Goal: Task Accomplishment & Management: Use online tool/utility

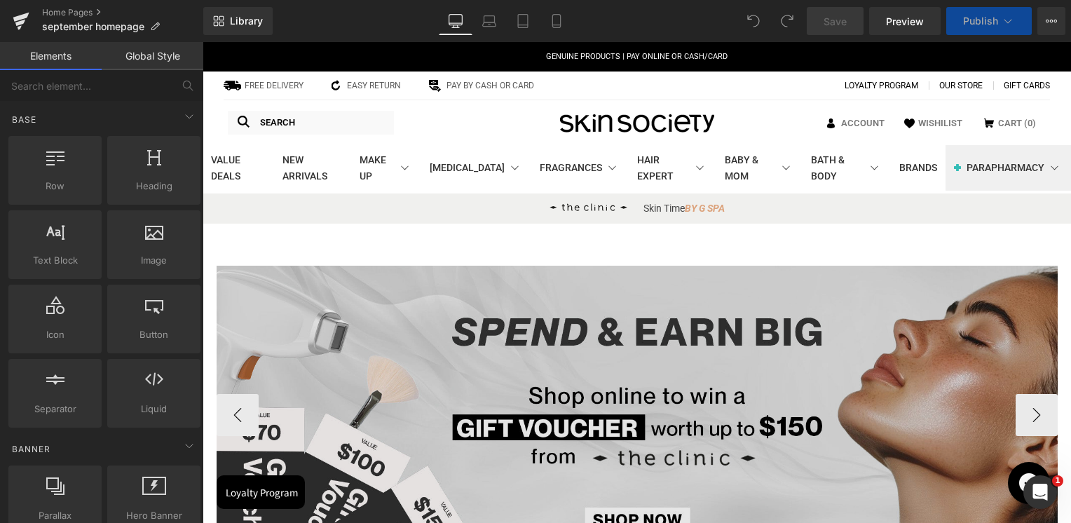
click at [609, 360] on img at bounding box center [637, 411] width 841 height 291
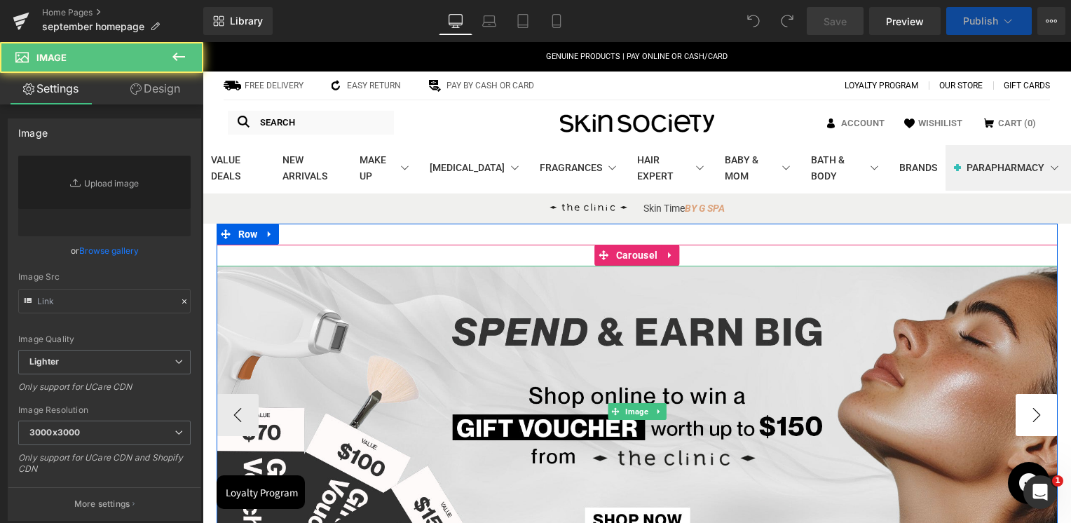
click at [643, 256] on span "Carousel" at bounding box center [637, 255] width 48 height 21
click at [640, 256] on span "Carousel" at bounding box center [637, 255] width 48 height 21
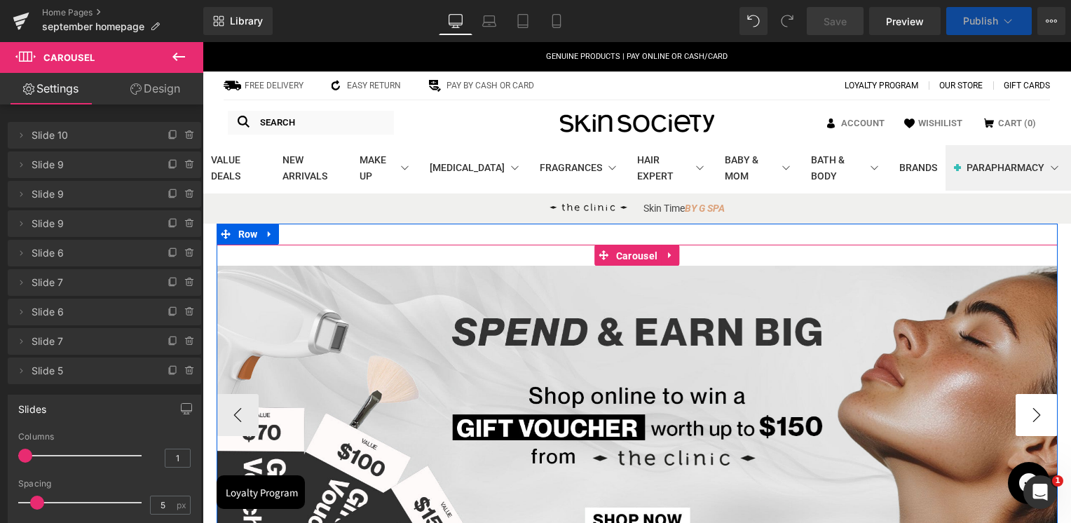
click at [1027, 415] on button "›" at bounding box center [1037, 415] width 42 height 42
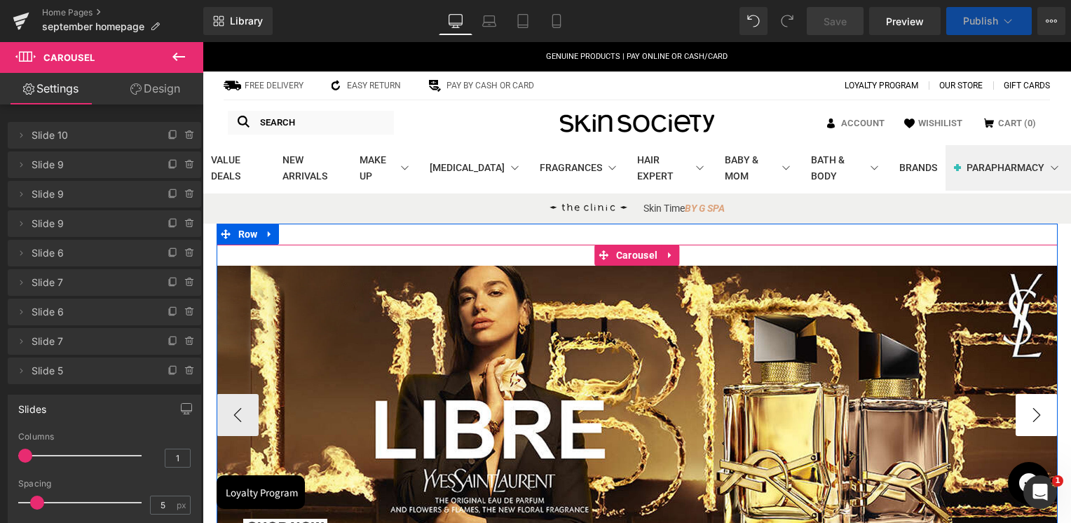
click at [1027, 415] on button "›" at bounding box center [1037, 415] width 42 height 42
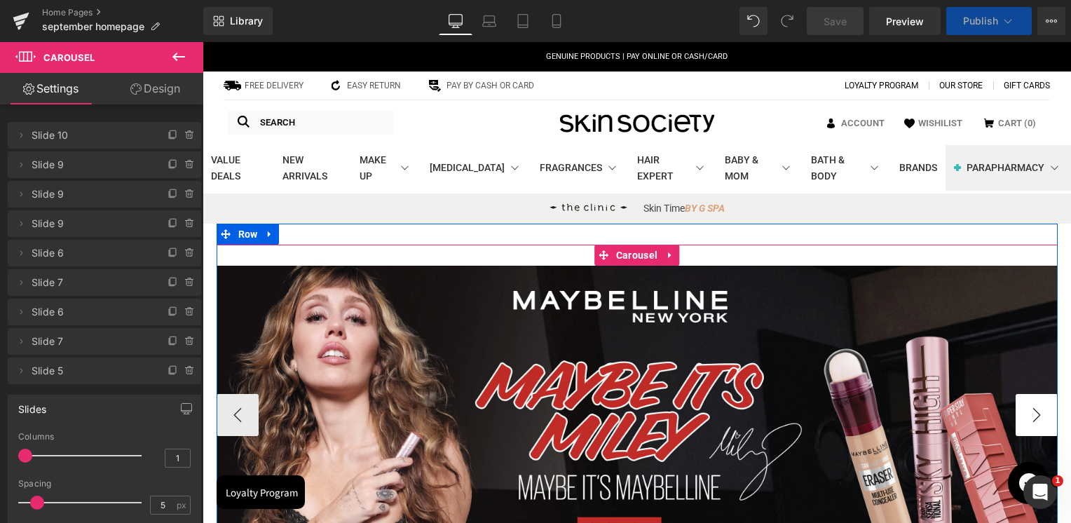
click at [1027, 415] on button "›" at bounding box center [1037, 415] width 42 height 42
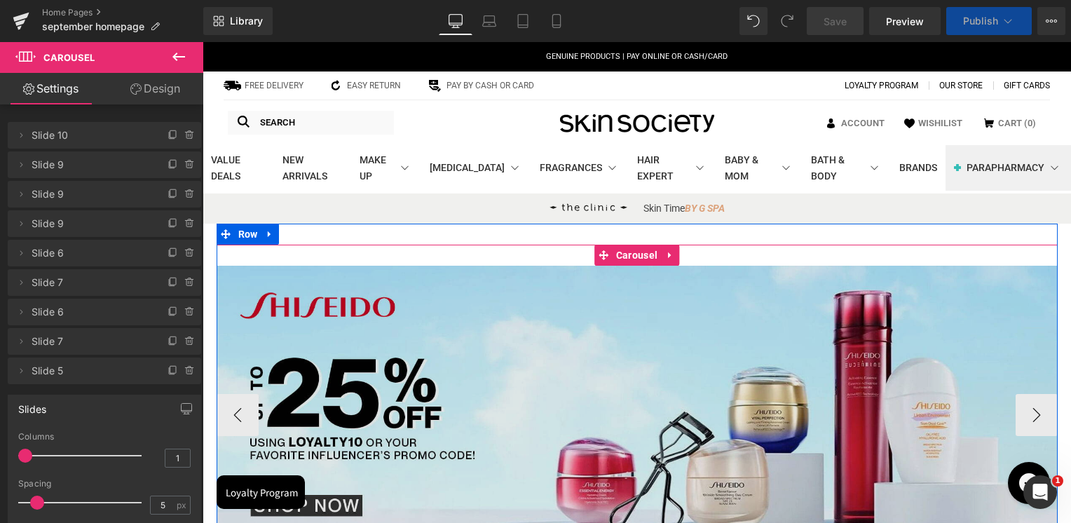
click at [687, 336] on img at bounding box center [637, 411] width 841 height 291
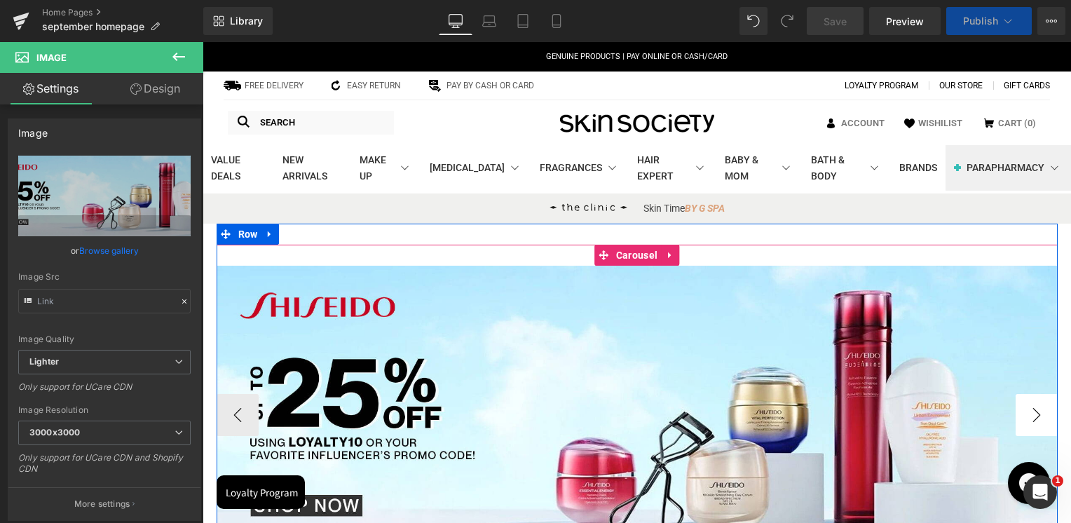
click at [1031, 411] on button "›" at bounding box center [1037, 415] width 42 height 42
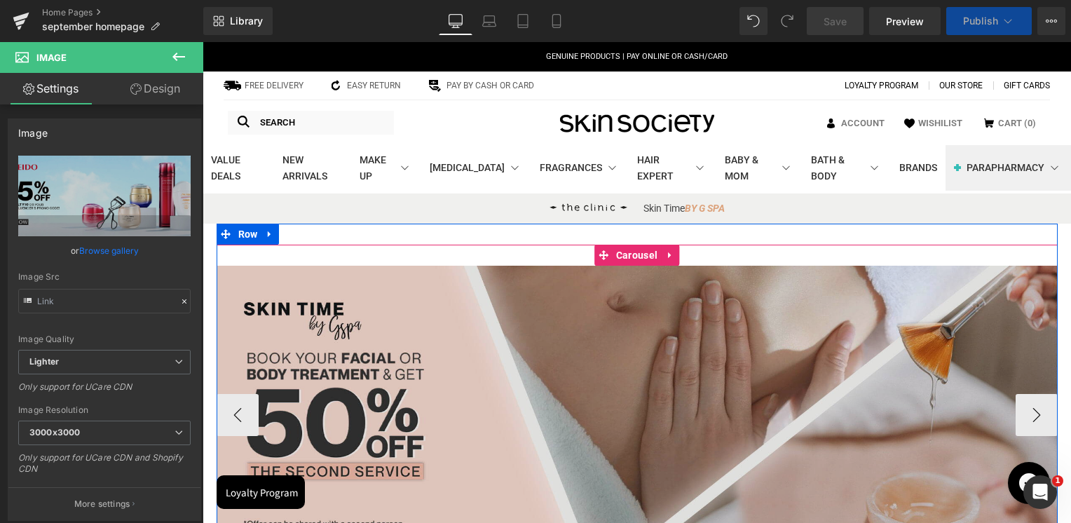
click at [623, 365] on img at bounding box center [637, 411] width 841 height 291
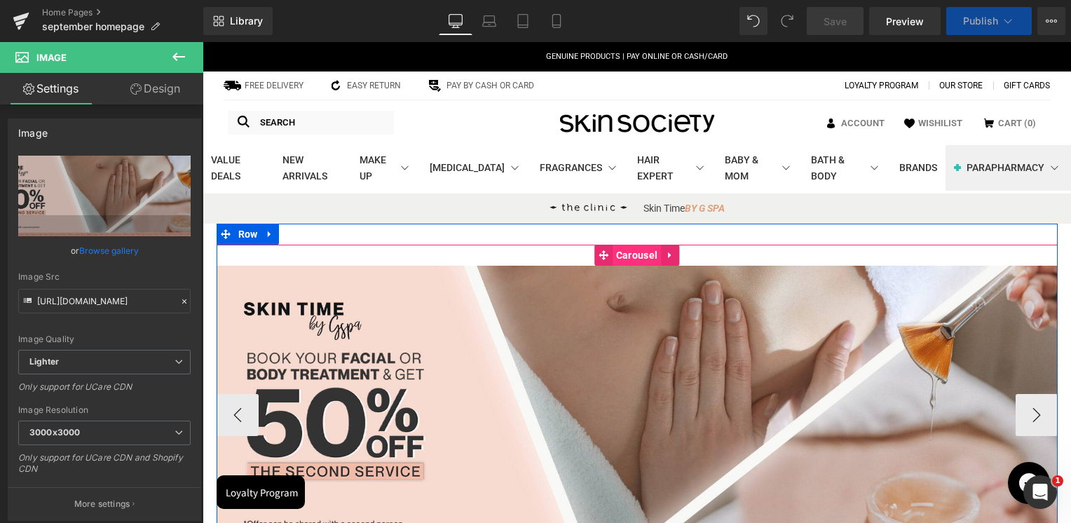
click at [625, 257] on span "Carousel" at bounding box center [637, 255] width 48 height 21
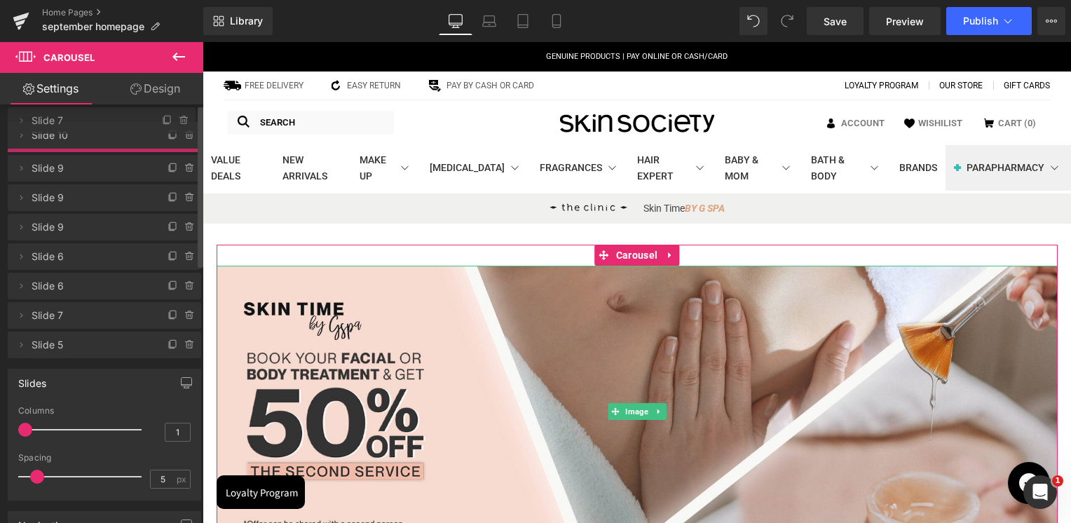
drag, startPoint x: 86, startPoint y: 278, endPoint x: 115, endPoint y: 117, distance: 163.8
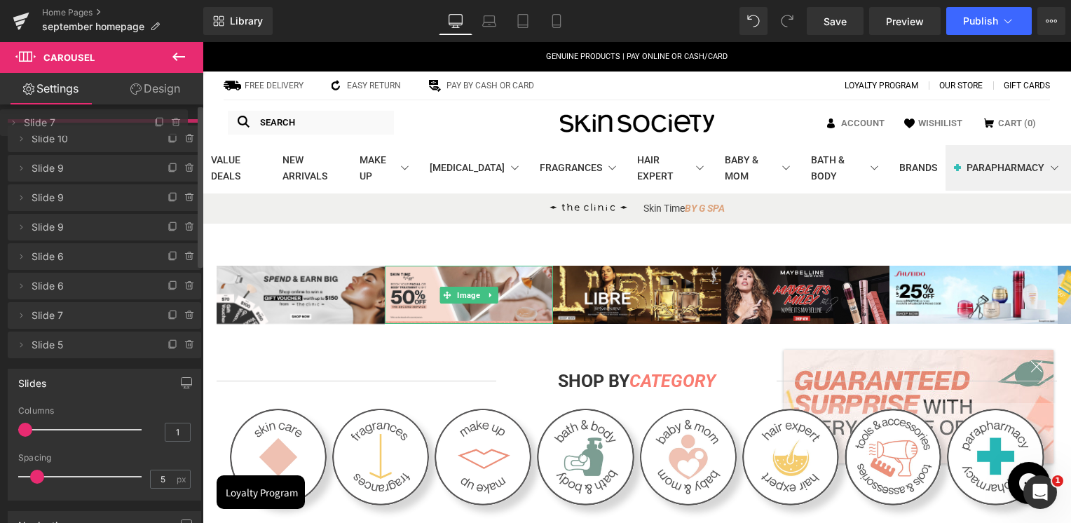
drag, startPoint x: 82, startPoint y: 168, endPoint x: 92, endPoint y: 126, distance: 43.2
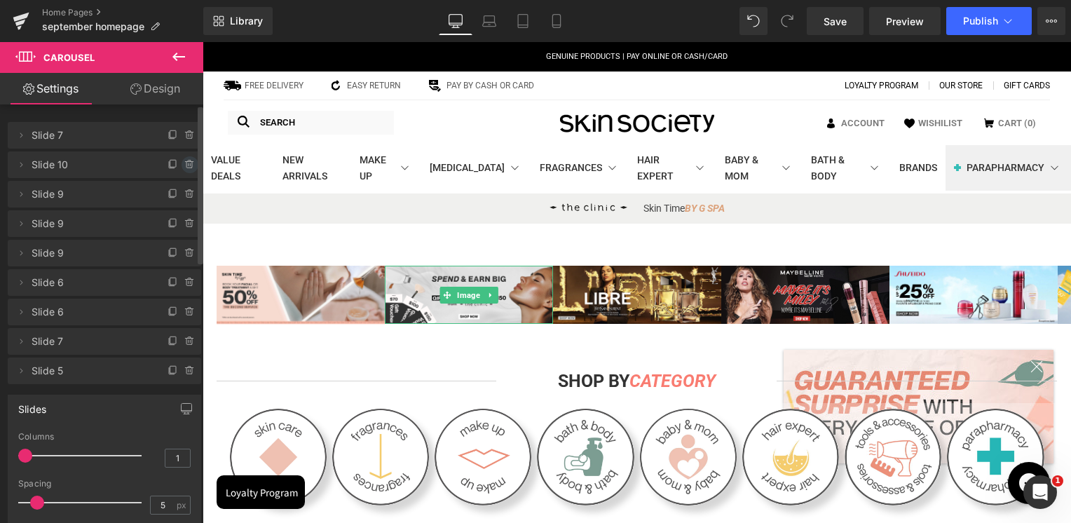
click at [184, 159] on icon at bounding box center [189, 164] width 11 height 11
click at [182, 165] on button "Delete" at bounding box center [175, 165] width 44 height 18
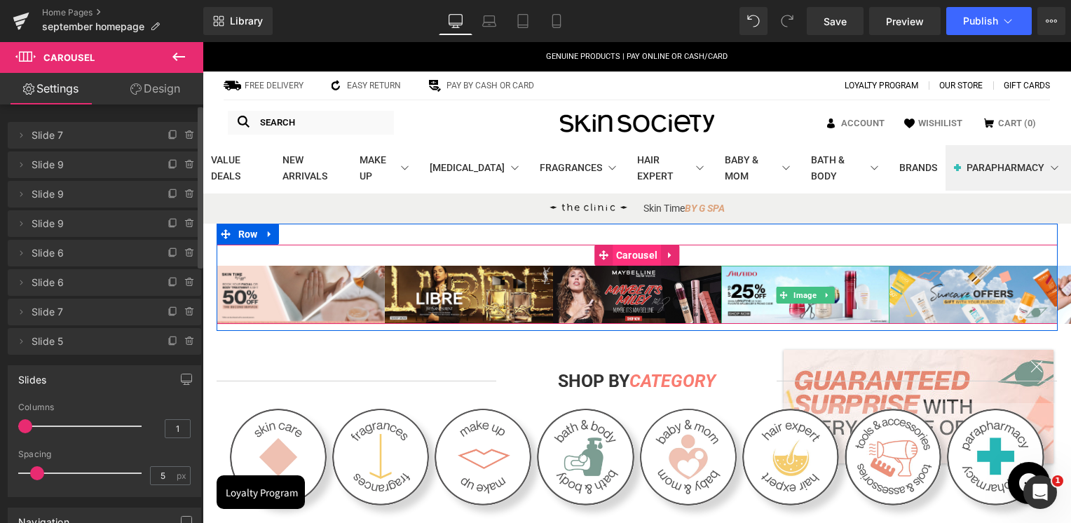
drag, startPoint x: 799, startPoint y: 295, endPoint x: 628, endPoint y: 252, distance: 176.2
click at [799, 295] on span "Image" at bounding box center [805, 295] width 29 height 17
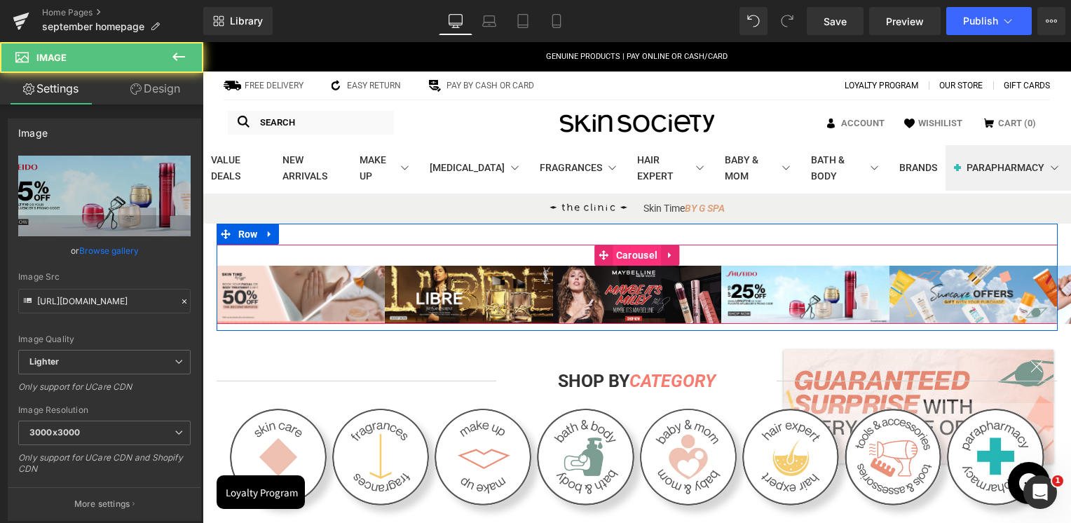
click at [628, 252] on span "Carousel" at bounding box center [637, 255] width 48 height 21
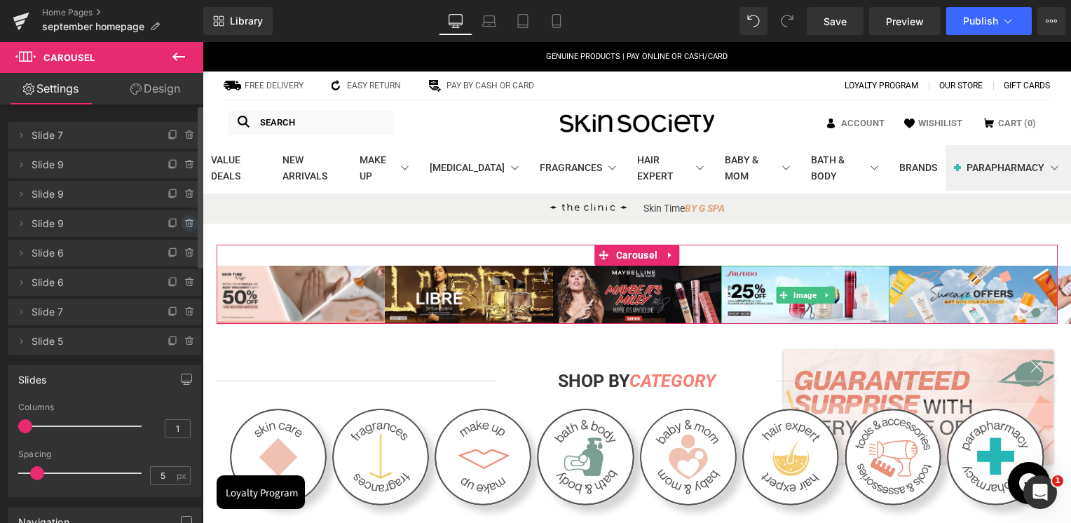
click at [189, 223] on icon at bounding box center [189, 223] width 11 height 11
click at [182, 221] on button "Delete" at bounding box center [175, 224] width 44 height 18
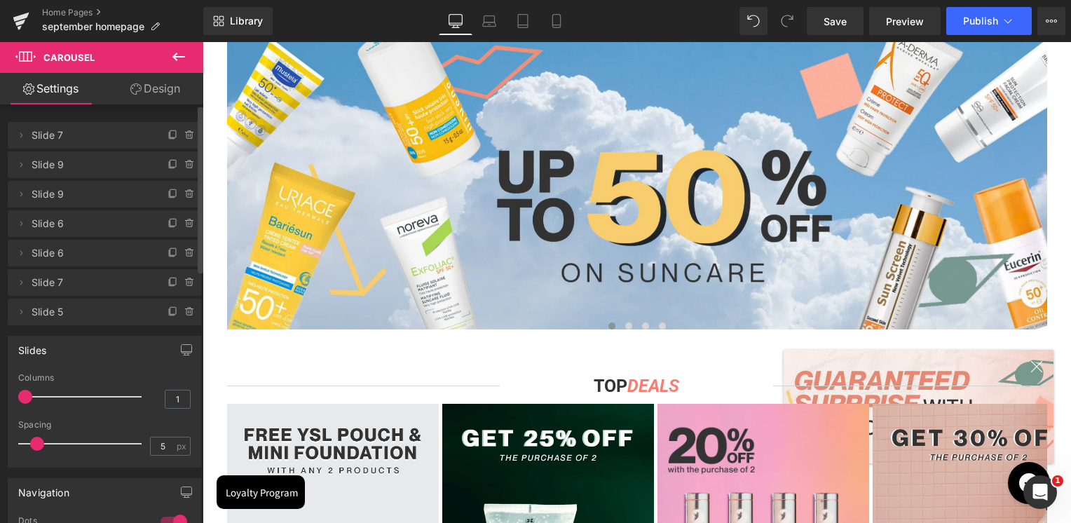
scroll to position [631, 0]
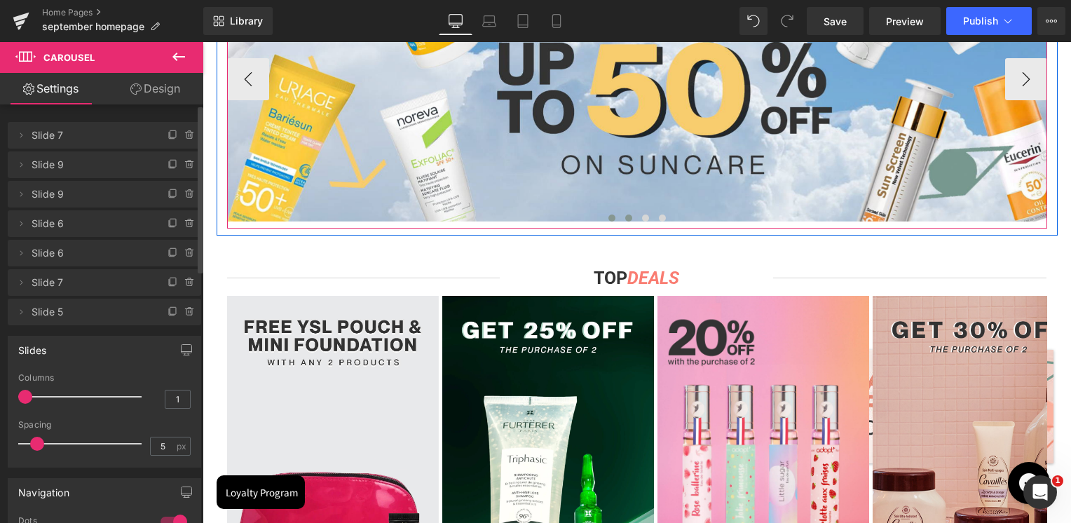
drag, startPoint x: 620, startPoint y: 220, endPoint x: 630, endPoint y: 219, distance: 9.9
click at [621, 220] on button at bounding box center [629, 218] width 17 height 14
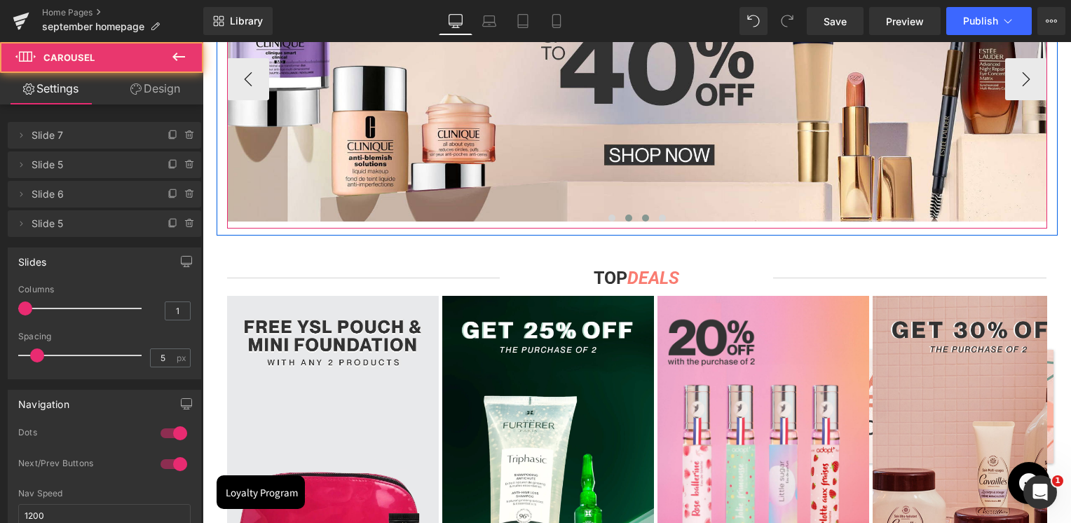
click at [642, 218] on span at bounding box center [645, 218] width 7 height 7
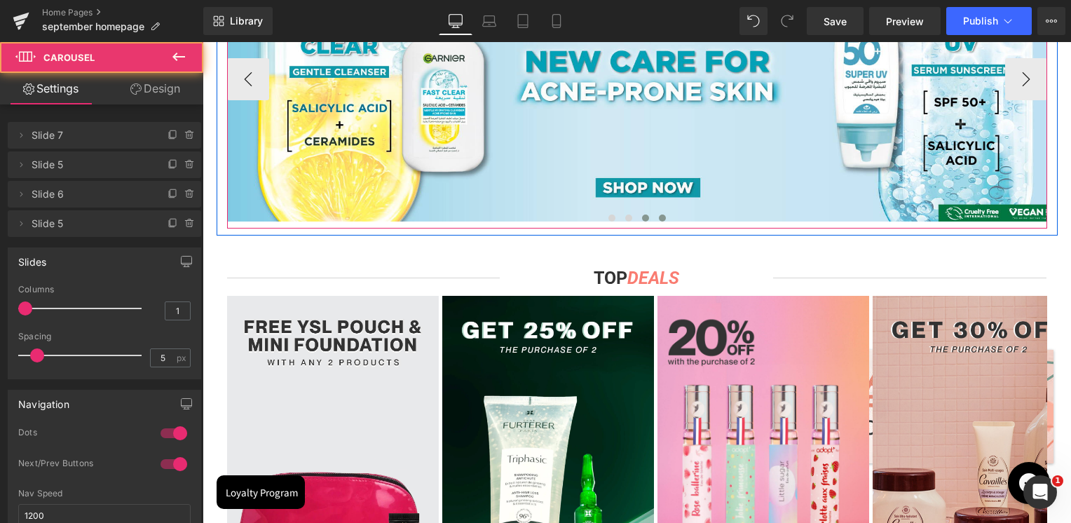
click at [659, 219] on span at bounding box center [662, 218] width 7 height 7
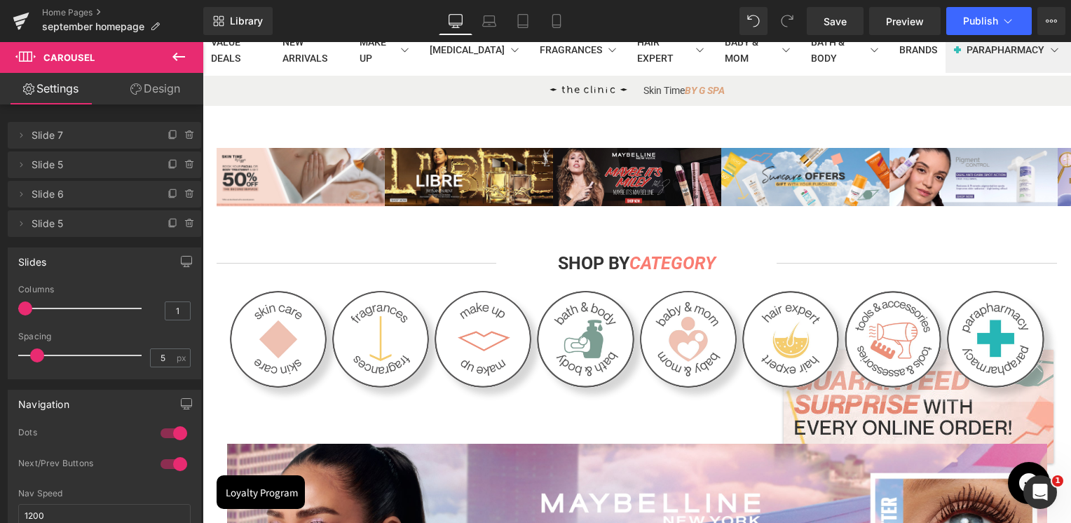
scroll to position [0, 0]
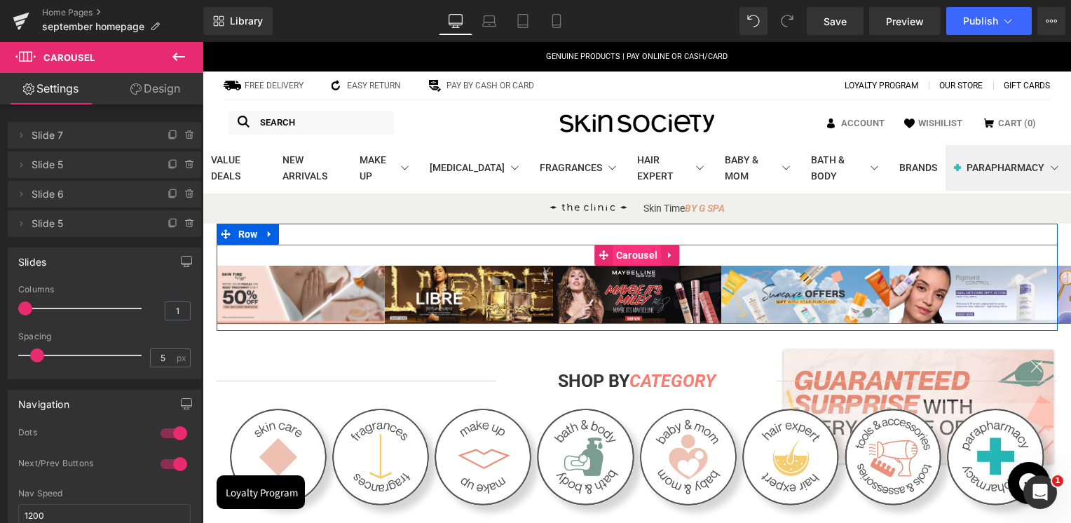
click at [629, 249] on span "Carousel" at bounding box center [637, 255] width 48 height 21
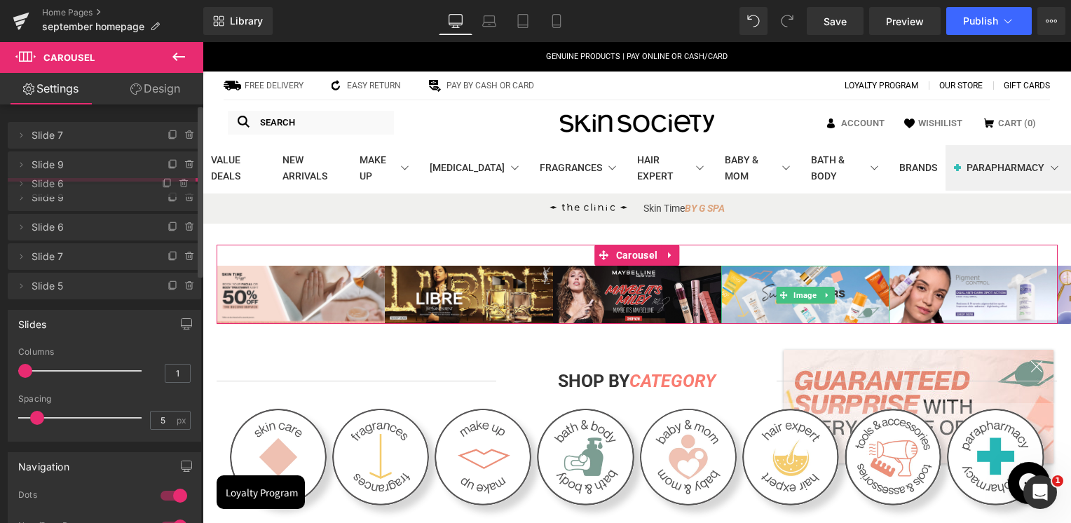
drag, startPoint x: 92, startPoint y: 228, endPoint x: 103, endPoint y: 187, distance: 42.9
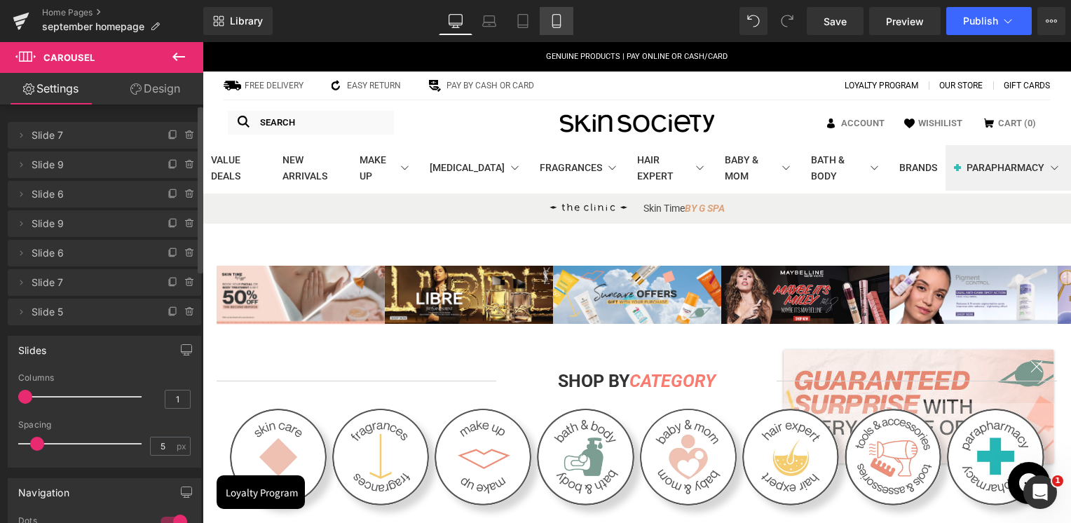
click at [555, 25] on icon at bounding box center [557, 21] width 14 height 14
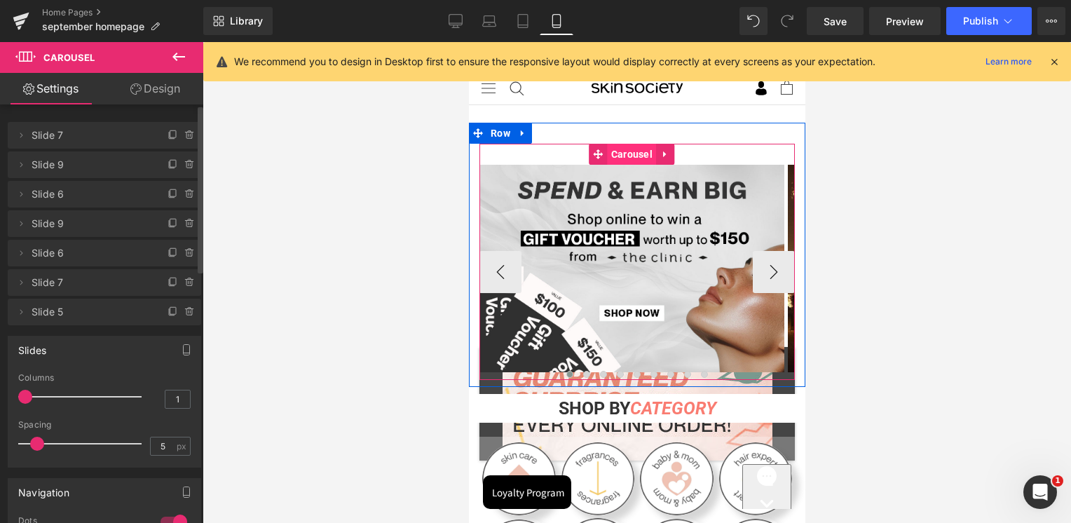
click at [637, 155] on span "Carousel" at bounding box center [631, 154] width 48 height 21
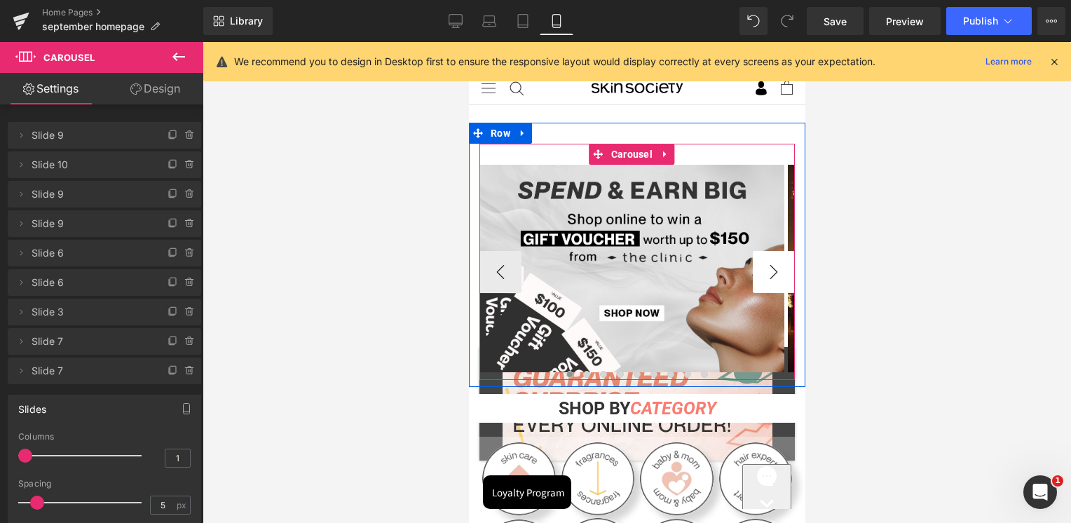
click at [766, 276] on button "›" at bounding box center [773, 272] width 42 height 42
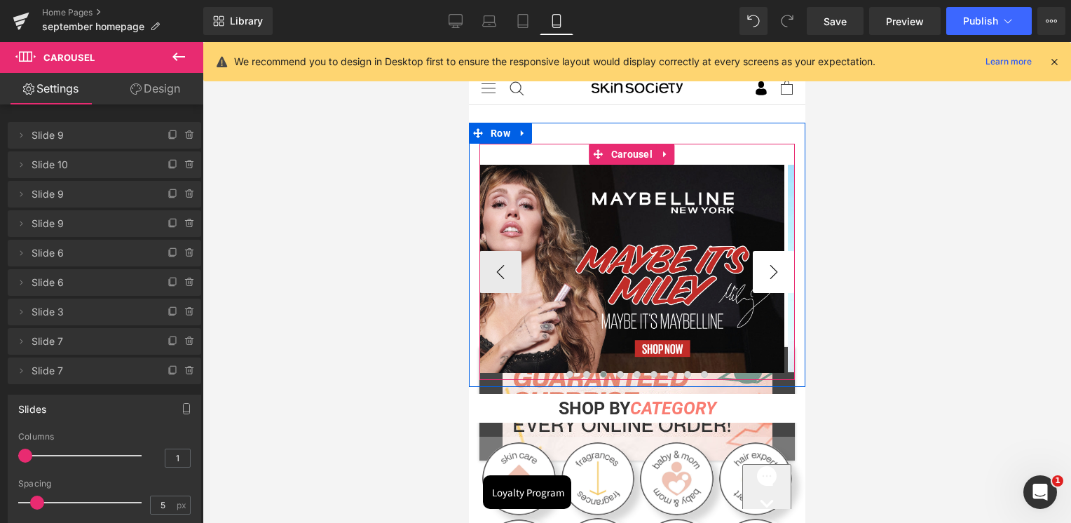
click at [766, 276] on button "›" at bounding box center [773, 272] width 42 height 42
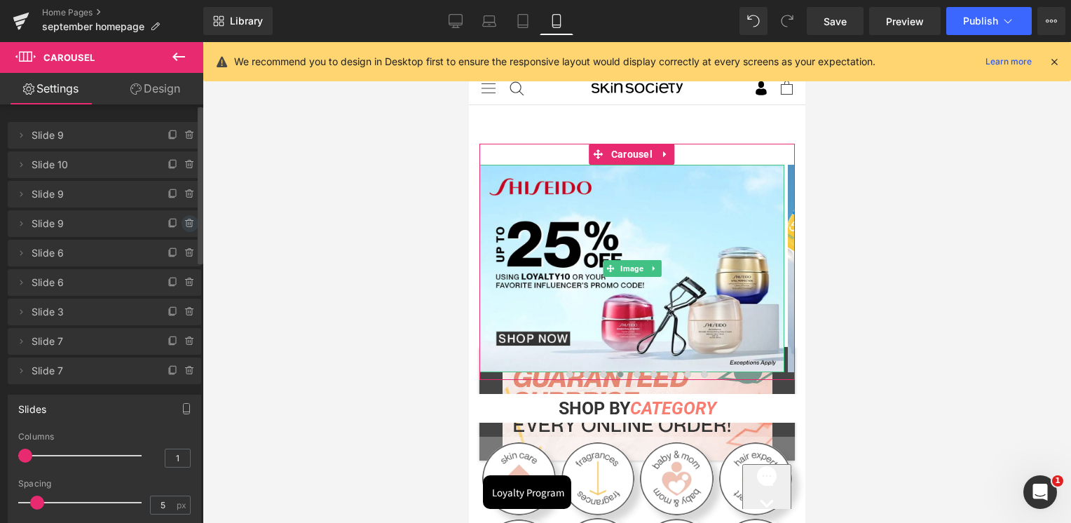
click at [185, 222] on icon at bounding box center [189, 223] width 11 height 11
click at [174, 226] on button "Delete" at bounding box center [175, 224] width 44 height 18
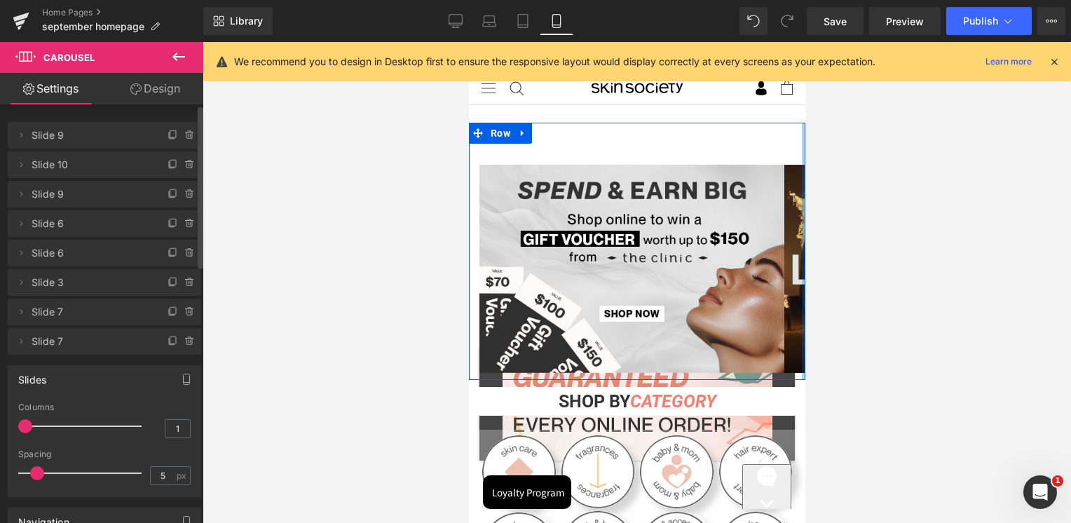
click at [802, 273] on div at bounding box center [804, 251] width 4 height 257
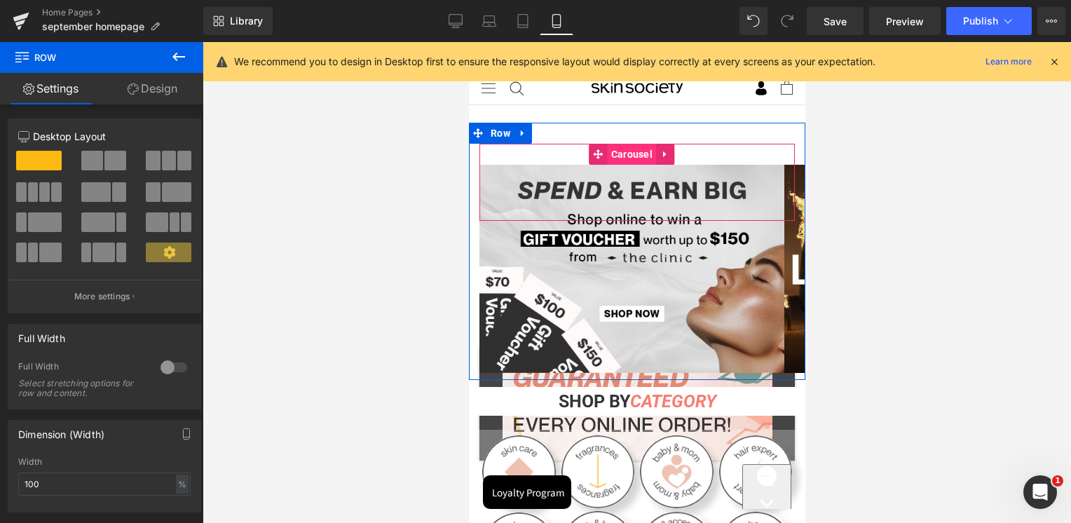
click at [630, 154] on span "Carousel" at bounding box center [631, 154] width 48 height 21
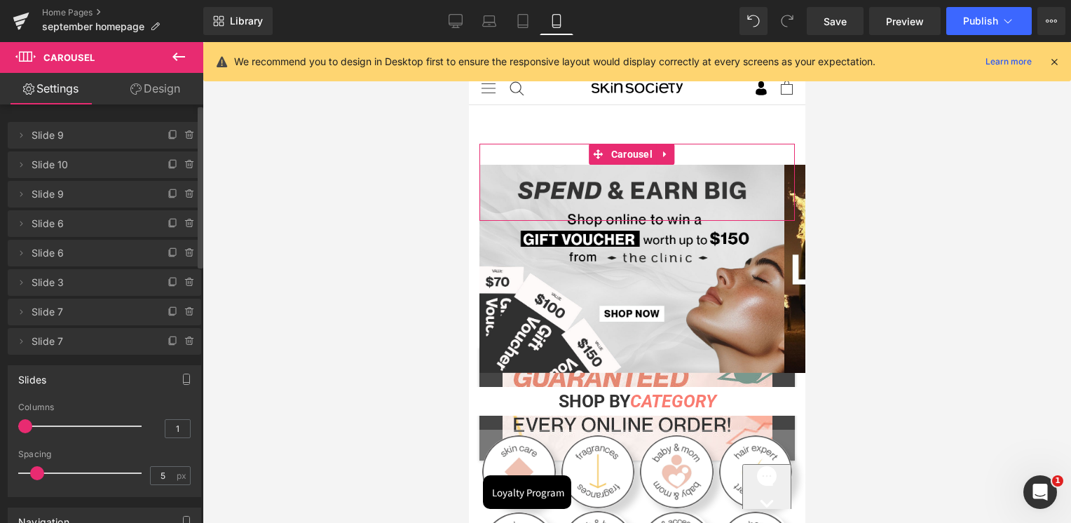
scroll to position [210, 0]
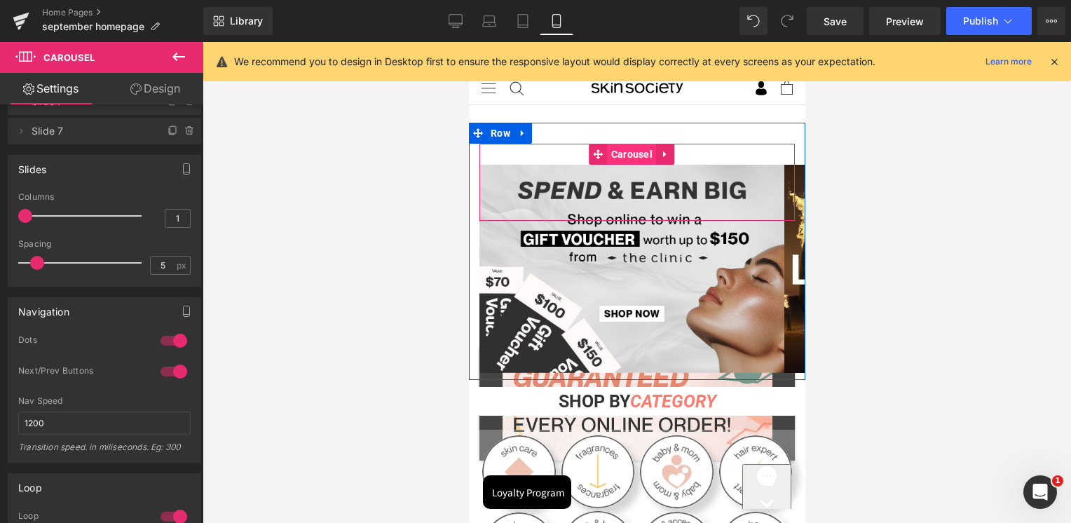
click at [628, 158] on span "Carousel" at bounding box center [631, 154] width 48 height 21
click at [621, 156] on span "Carousel" at bounding box center [631, 154] width 48 height 21
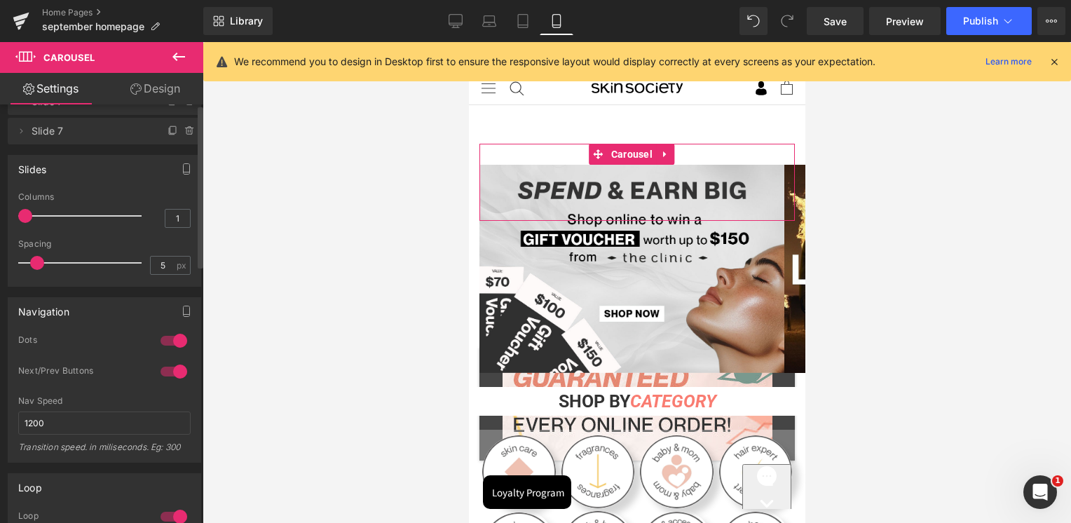
scroll to position [0, 0]
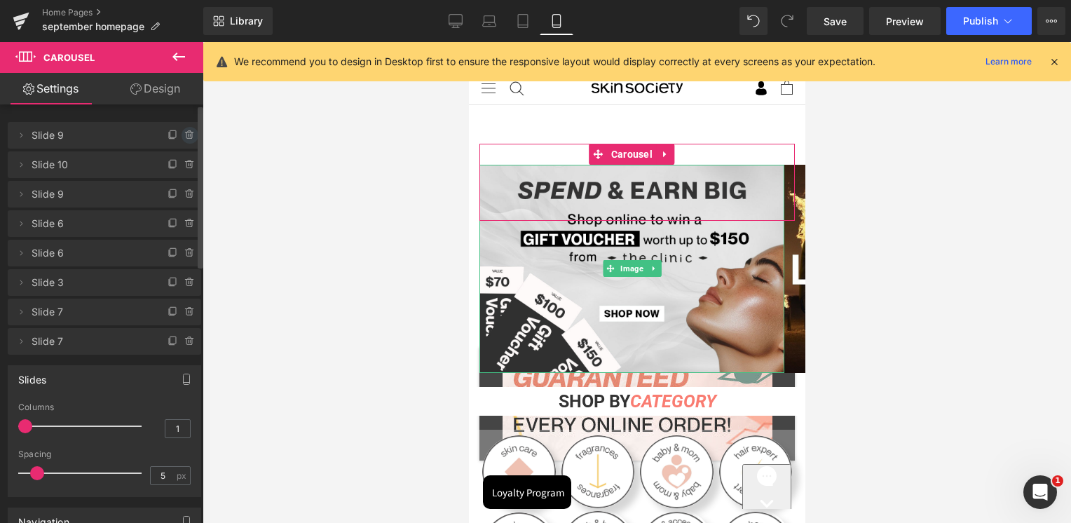
click at [189, 135] on icon at bounding box center [189, 135] width 0 height 3
click at [173, 141] on button "Delete" at bounding box center [175, 136] width 44 height 18
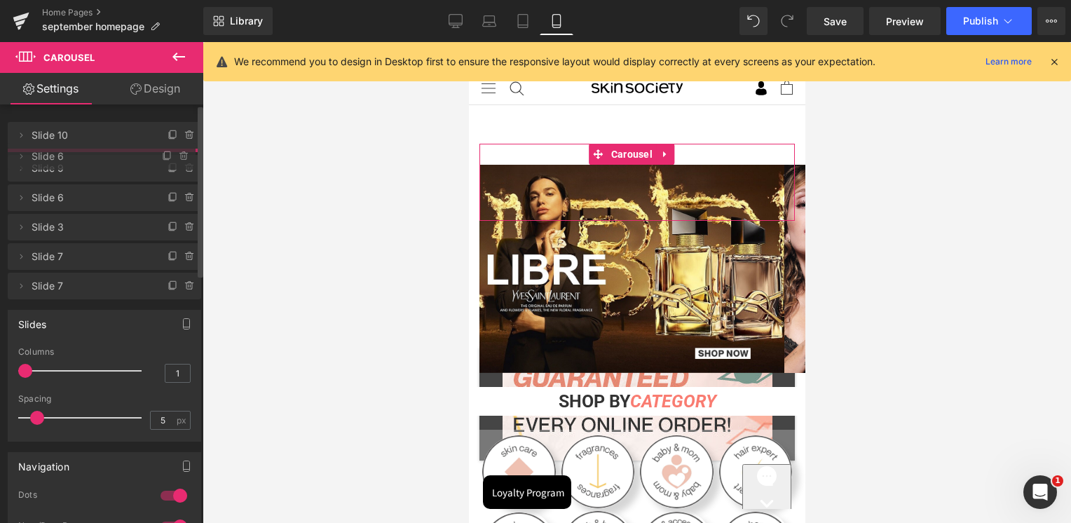
drag, startPoint x: 78, startPoint y: 198, endPoint x: 86, endPoint y: 159, distance: 39.5
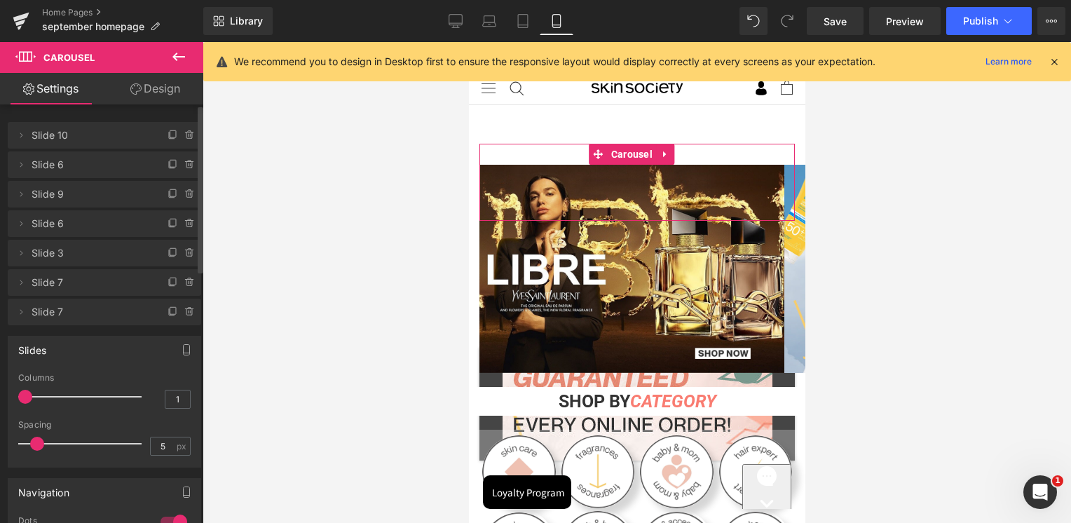
drag, startPoint x: 75, startPoint y: 226, endPoint x: 73, endPoint y: 199, distance: 26.7
click at [75, 226] on span "Slide 6" at bounding box center [91, 223] width 118 height 27
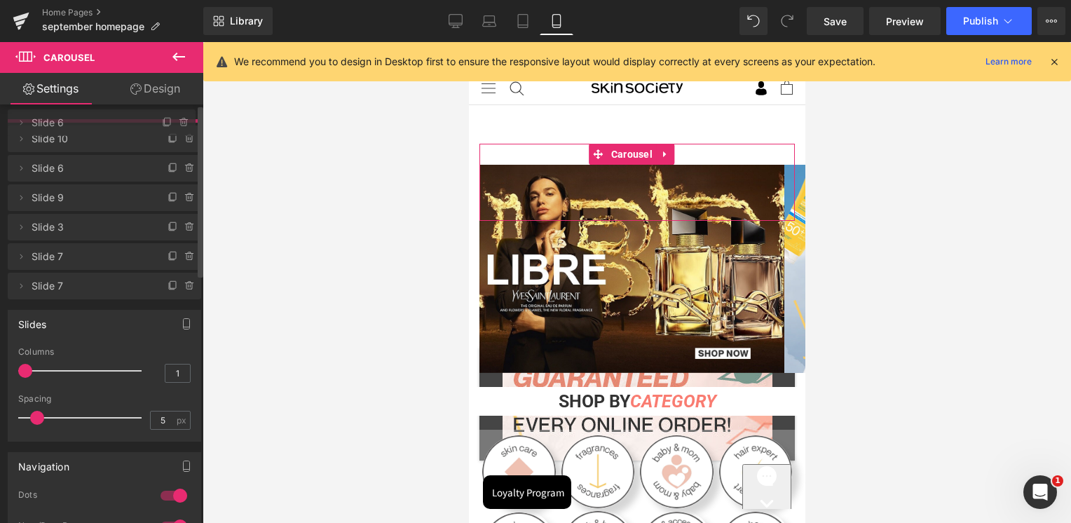
drag, startPoint x: 73, startPoint y: 199, endPoint x: 84, endPoint y: 125, distance: 75.2
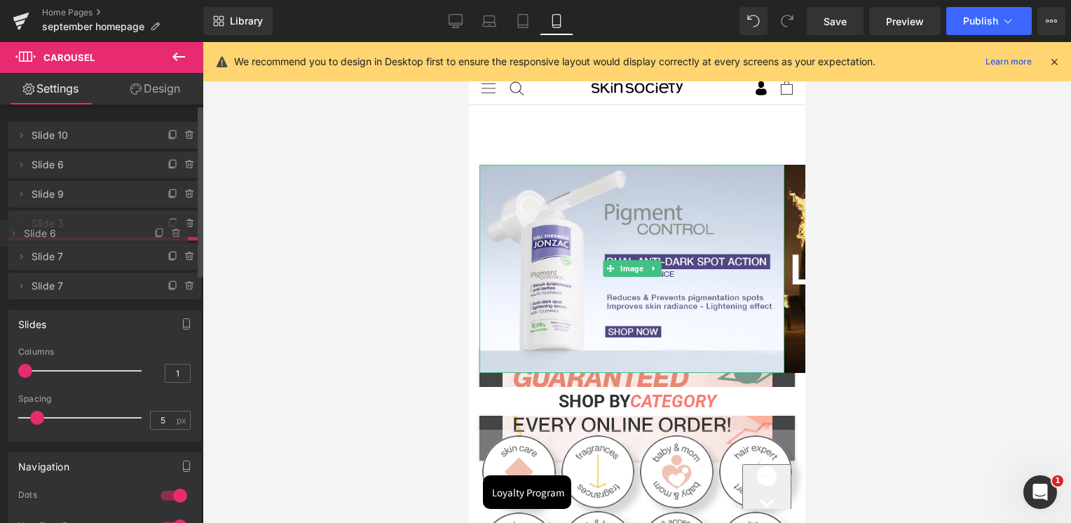
drag, startPoint x: 93, startPoint y: 136, endPoint x: 88, endPoint y: 234, distance: 98.3
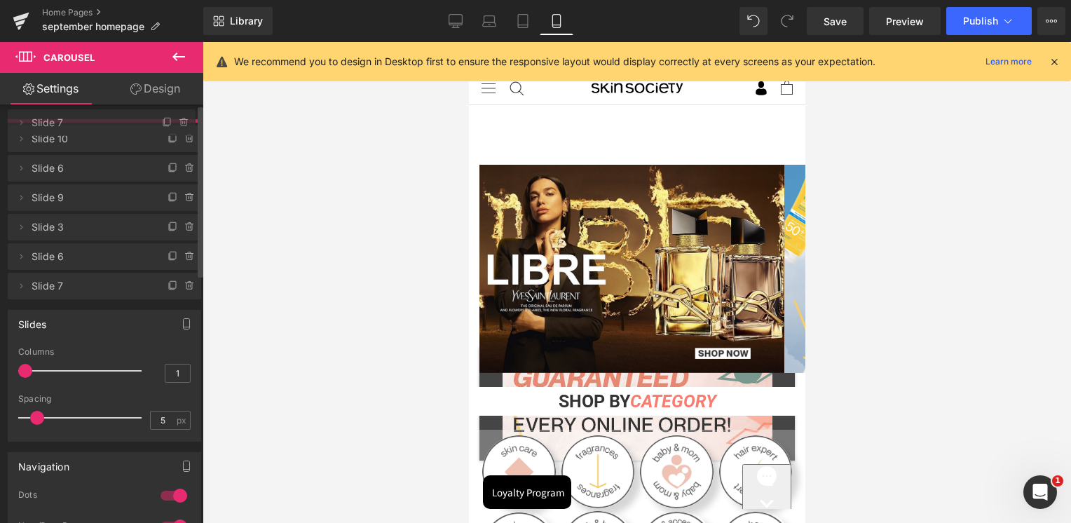
drag, startPoint x: 72, startPoint y: 285, endPoint x: 95, endPoint y: 125, distance: 161.4
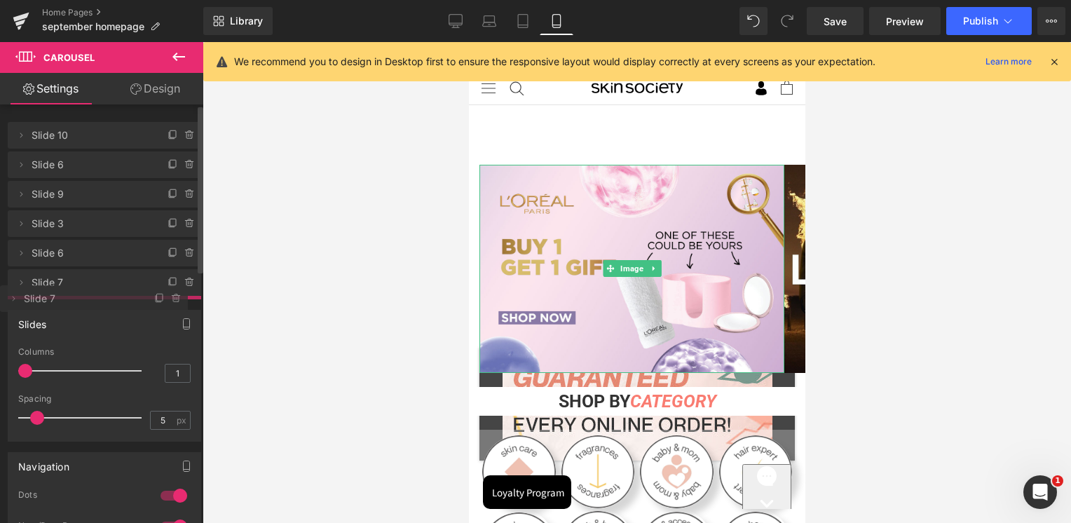
drag, startPoint x: 95, startPoint y: 142, endPoint x: 78, endPoint y: 301, distance: 159.4
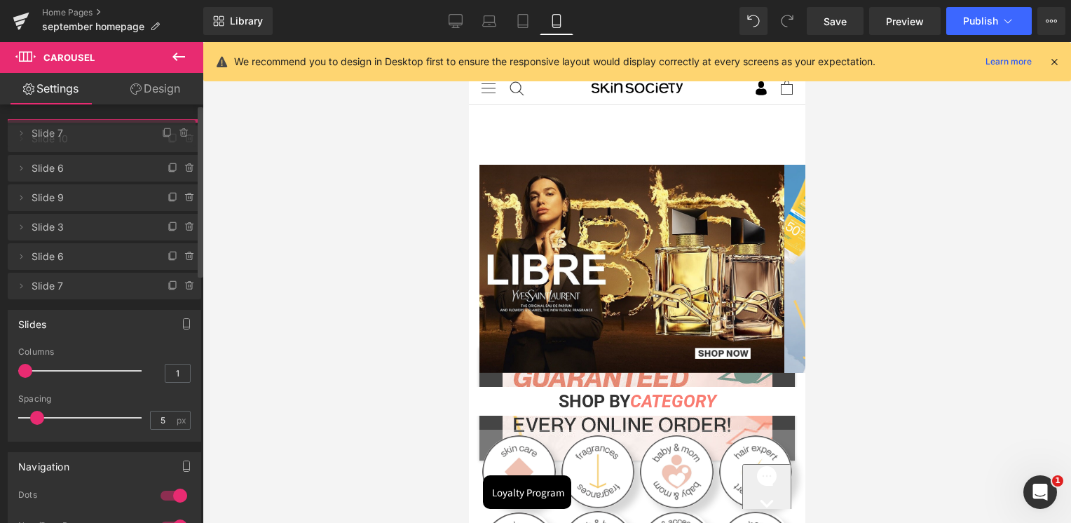
drag, startPoint x: 72, startPoint y: 283, endPoint x: 74, endPoint y: 133, distance: 149.4
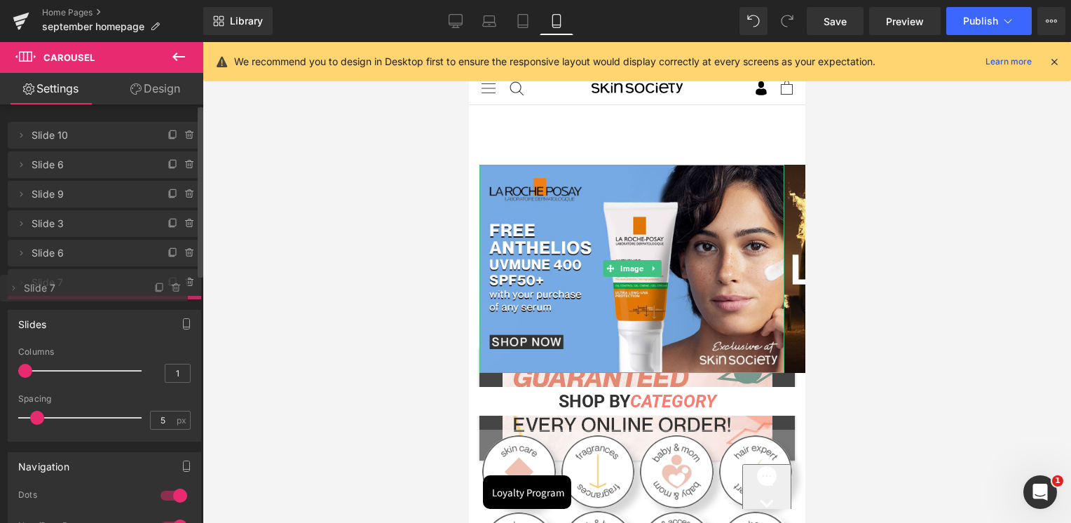
drag, startPoint x: 76, startPoint y: 143, endPoint x: 65, endPoint y: 296, distance: 153.3
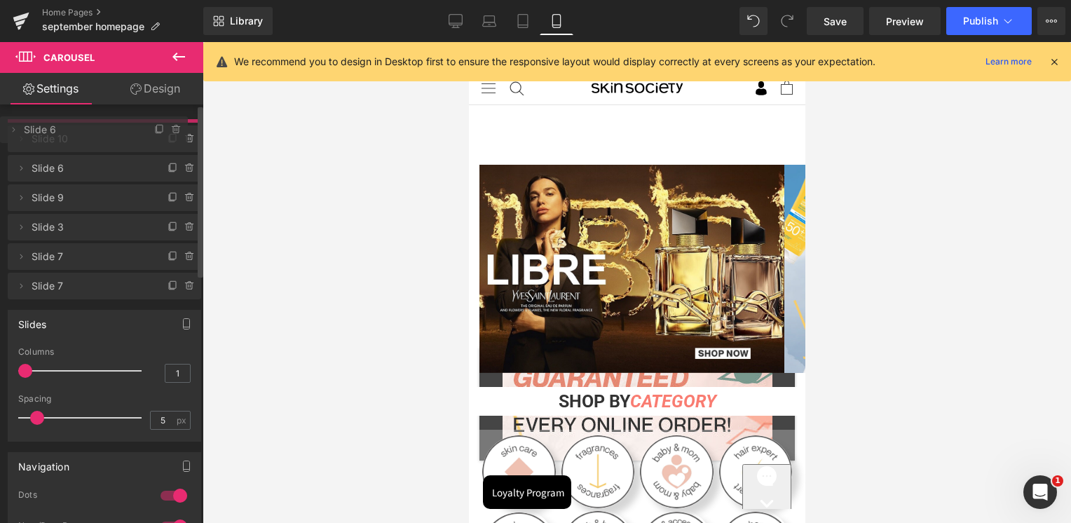
drag, startPoint x: 65, startPoint y: 234, endPoint x: 70, endPoint y: 132, distance: 102.5
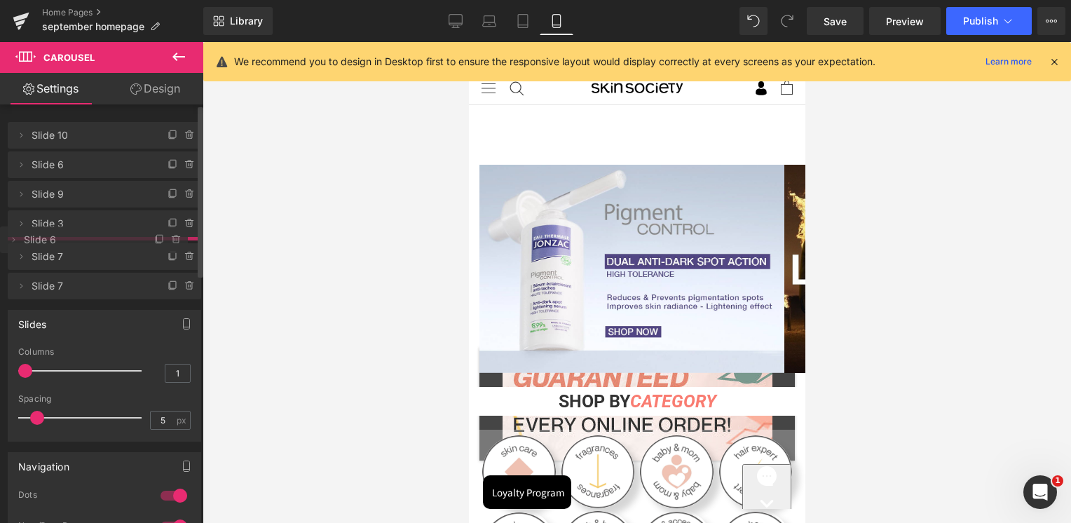
drag, startPoint x: 71, startPoint y: 130, endPoint x: 65, endPoint y: 235, distance: 104.6
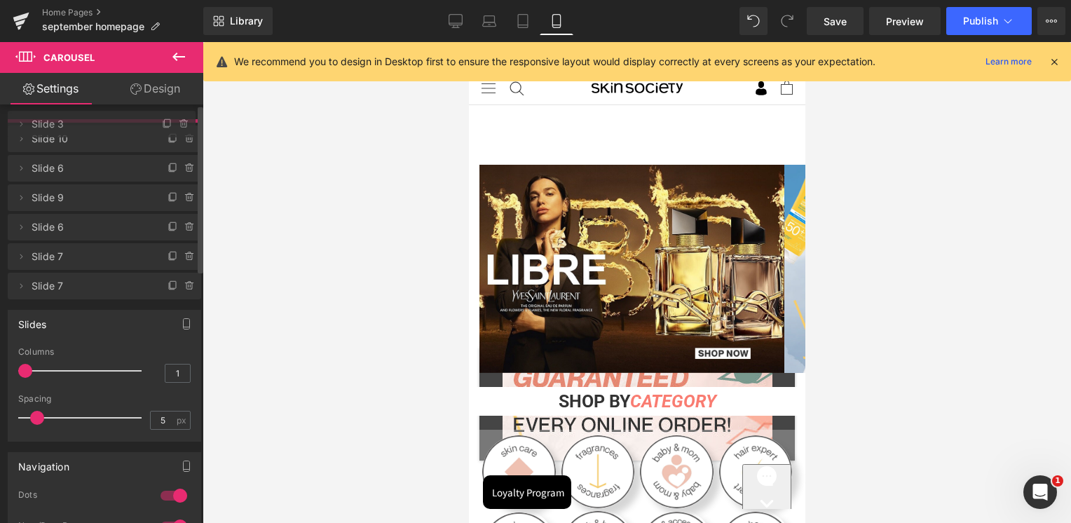
drag, startPoint x: 67, startPoint y: 223, endPoint x: 74, endPoint y: 123, distance: 99.8
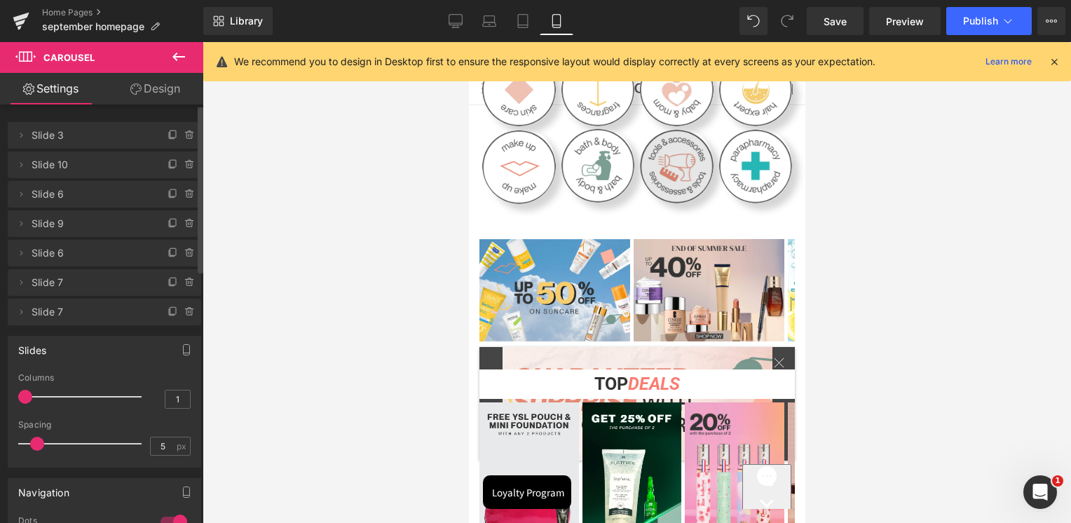
scroll to position [280, 0]
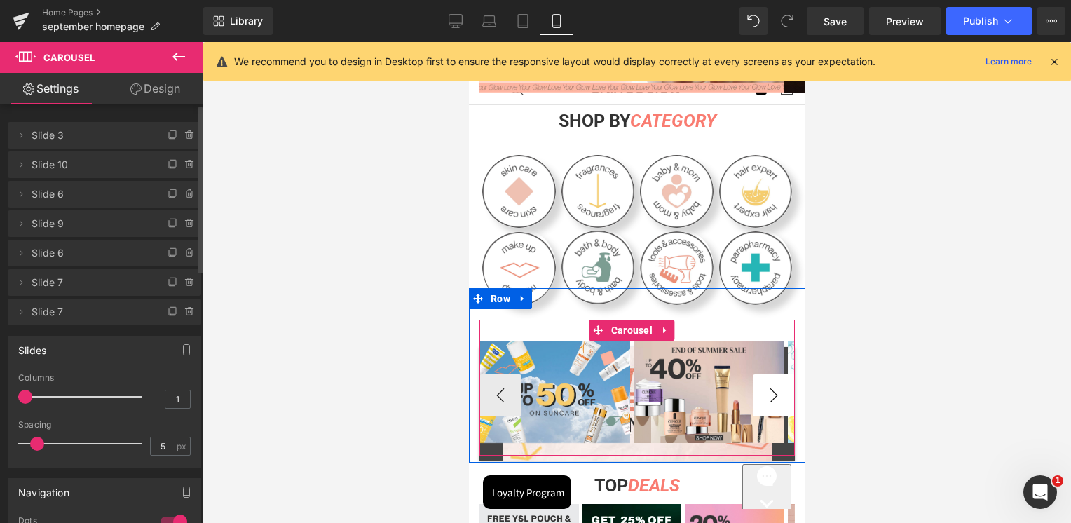
click at [771, 393] on button "›" at bounding box center [773, 395] width 42 height 42
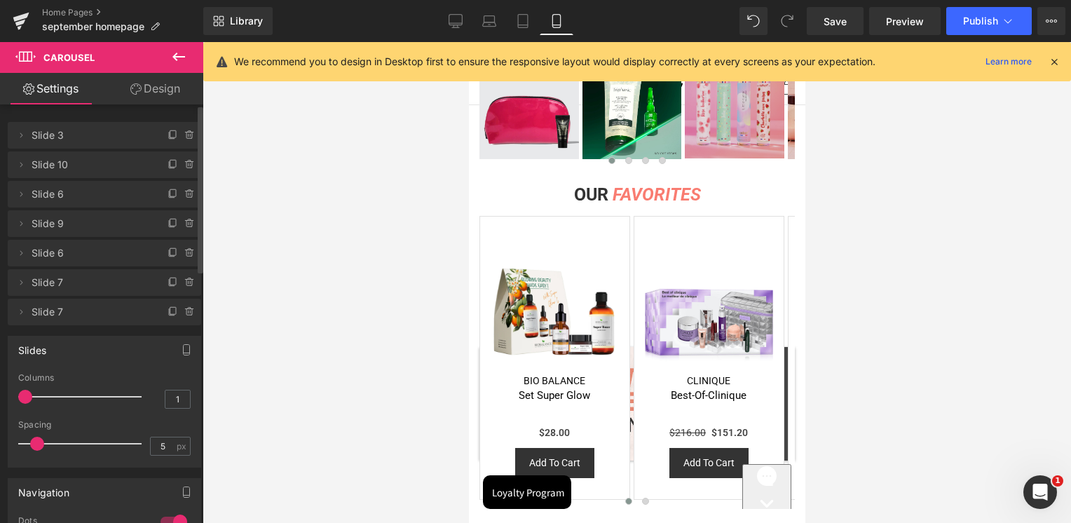
scroll to position [491, 0]
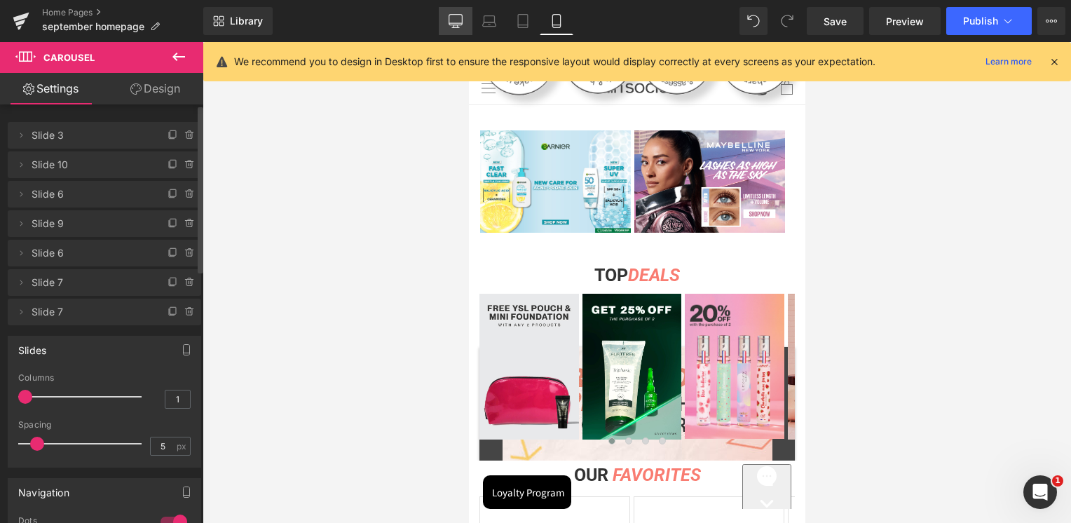
click at [450, 19] on icon at bounding box center [455, 20] width 13 height 11
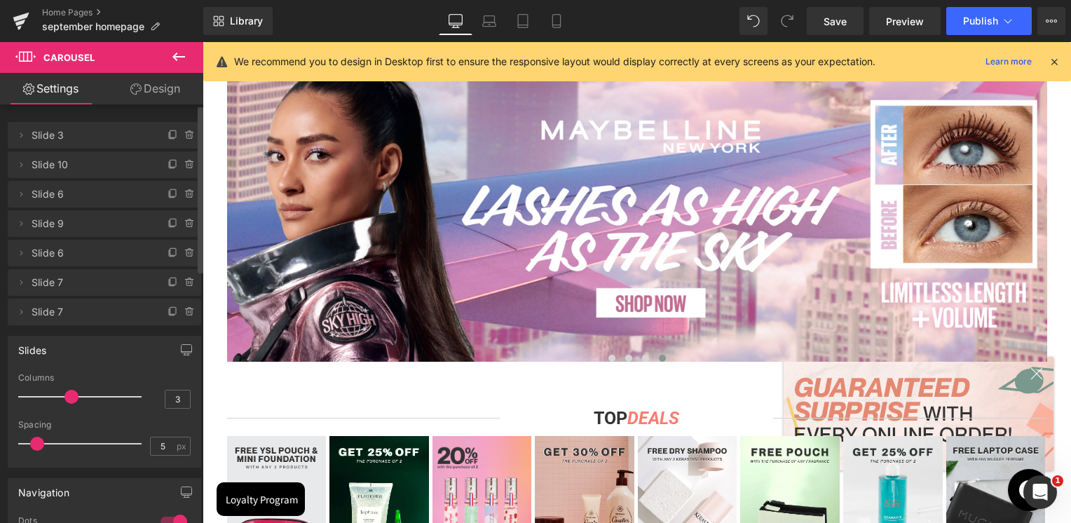
scroll to position [0, 0]
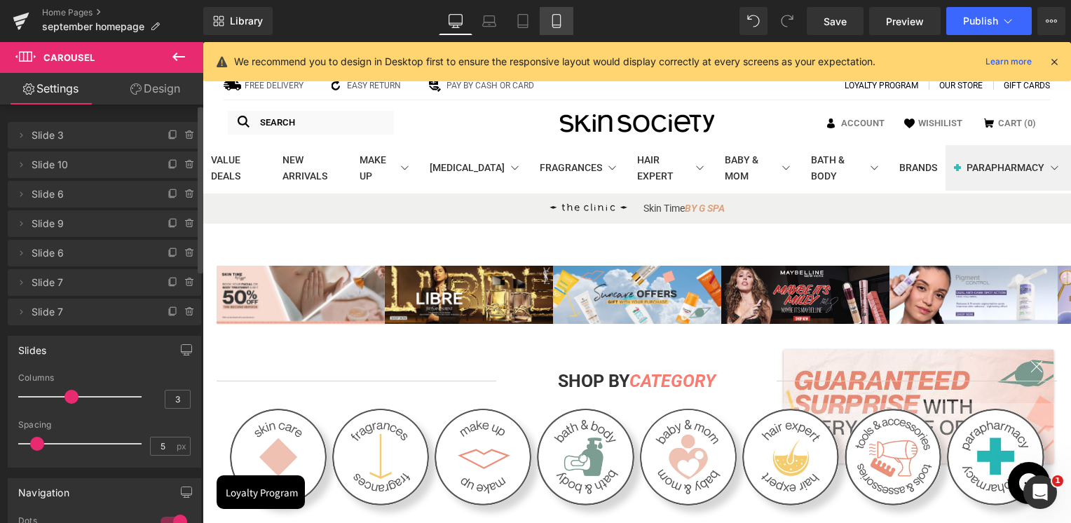
click at [561, 15] on icon at bounding box center [557, 21] width 14 height 14
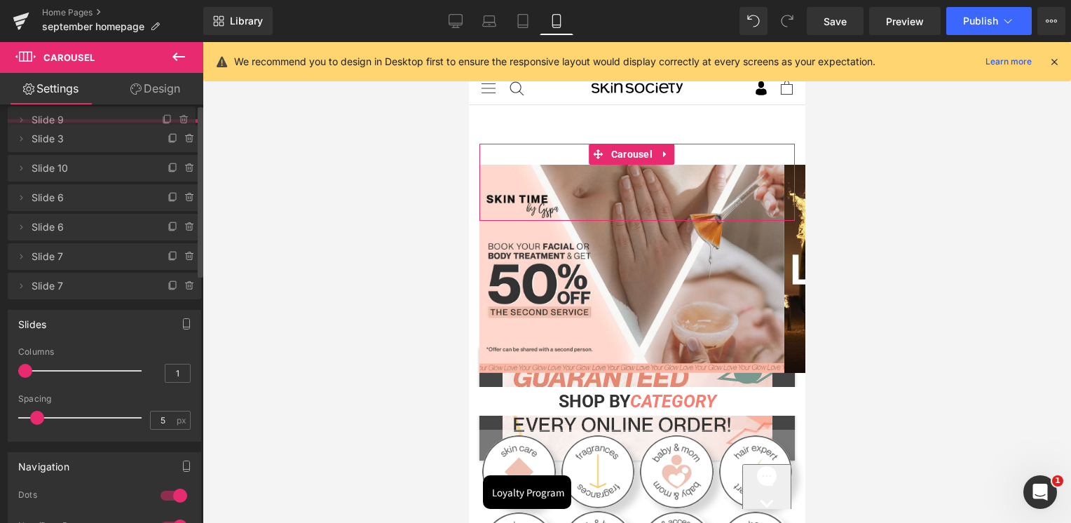
drag, startPoint x: 75, startPoint y: 221, endPoint x: 101, endPoint y: 116, distance: 107.7
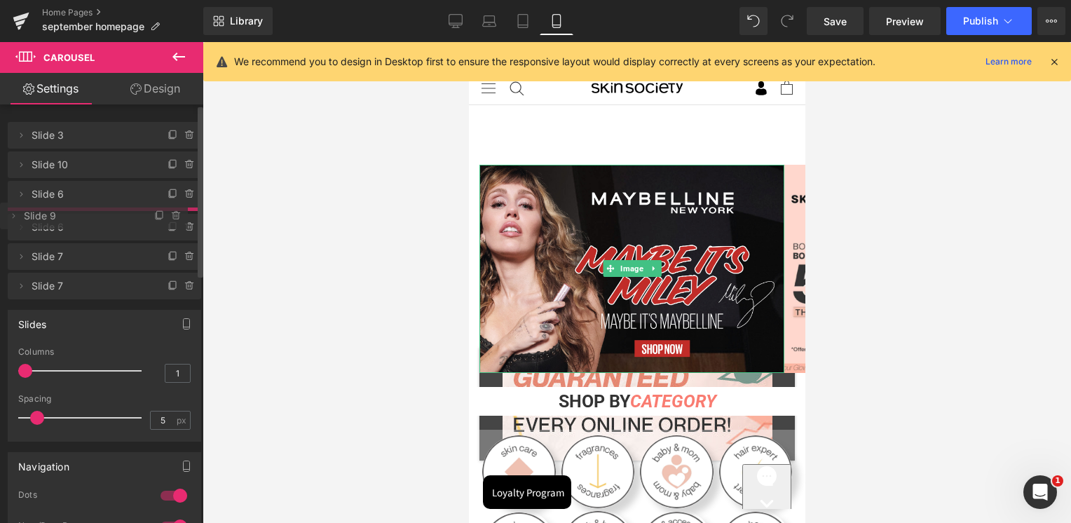
drag, startPoint x: 96, startPoint y: 127, endPoint x: 103, endPoint y: 208, distance: 80.9
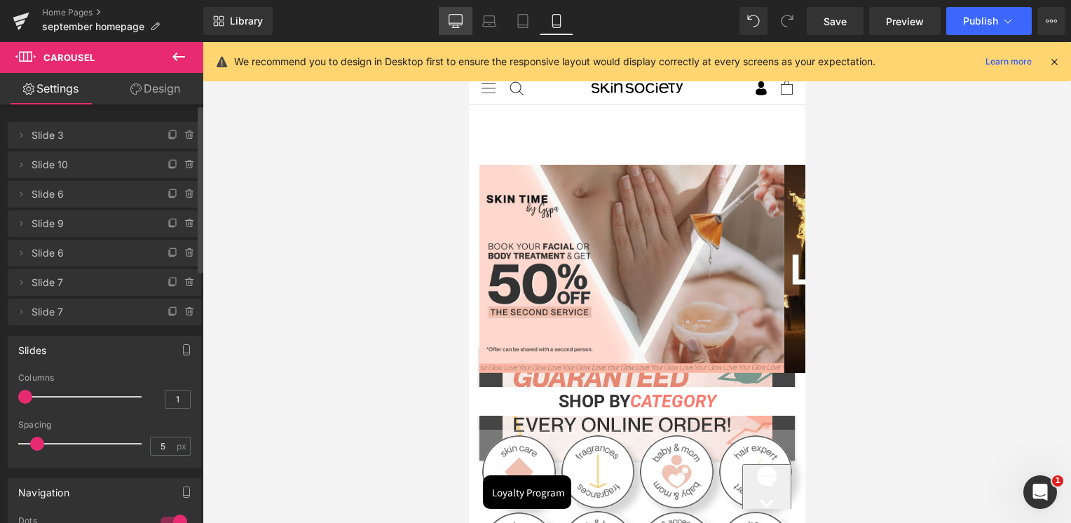
click at [460, 24] on icon at bounding box center [456, 21] width 14 height 14
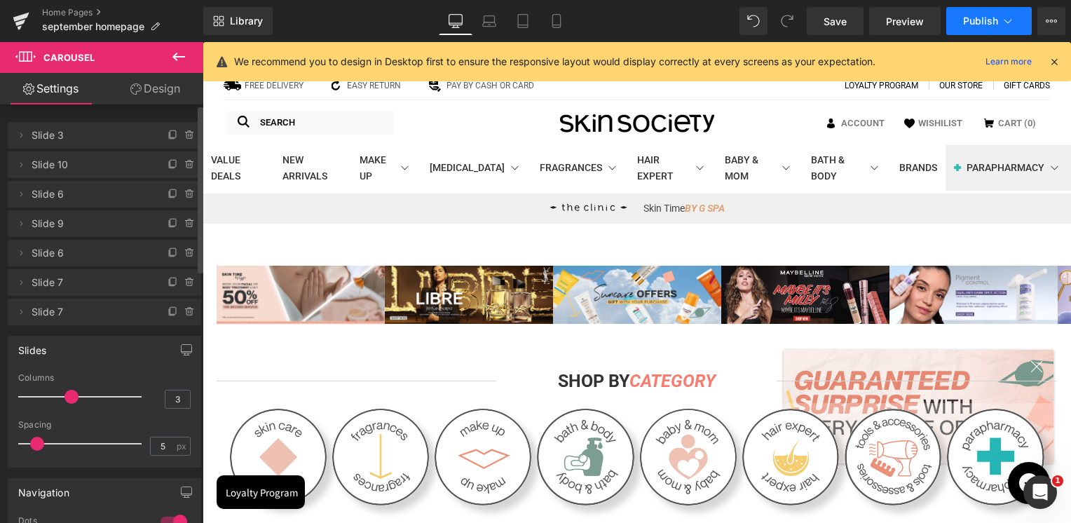
click at [976, 15] on span "Publish" at bounding box center [980, 20] width 35 height 11
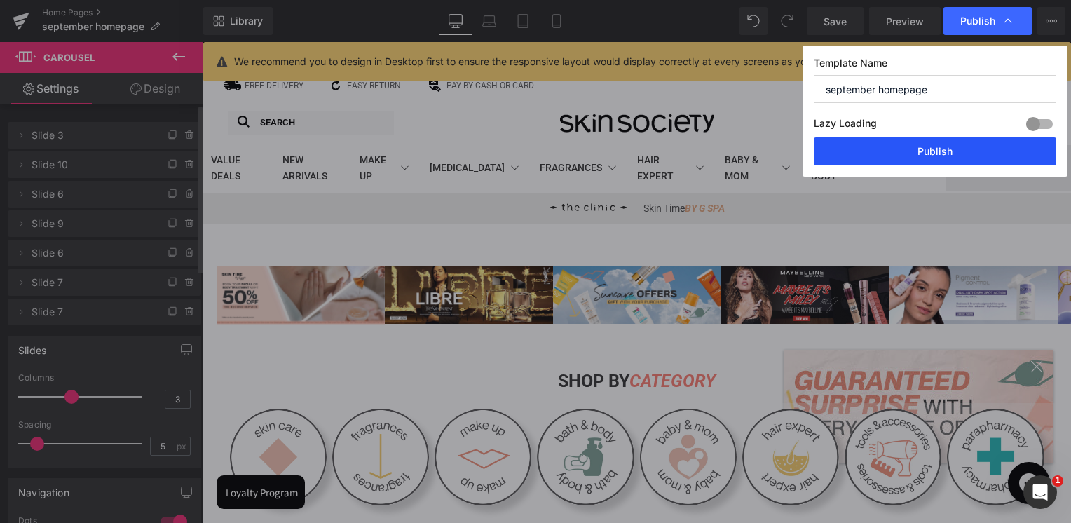
click at [949, 143] on button "Publish" at bounding box center [935, 151] width 243 height 28
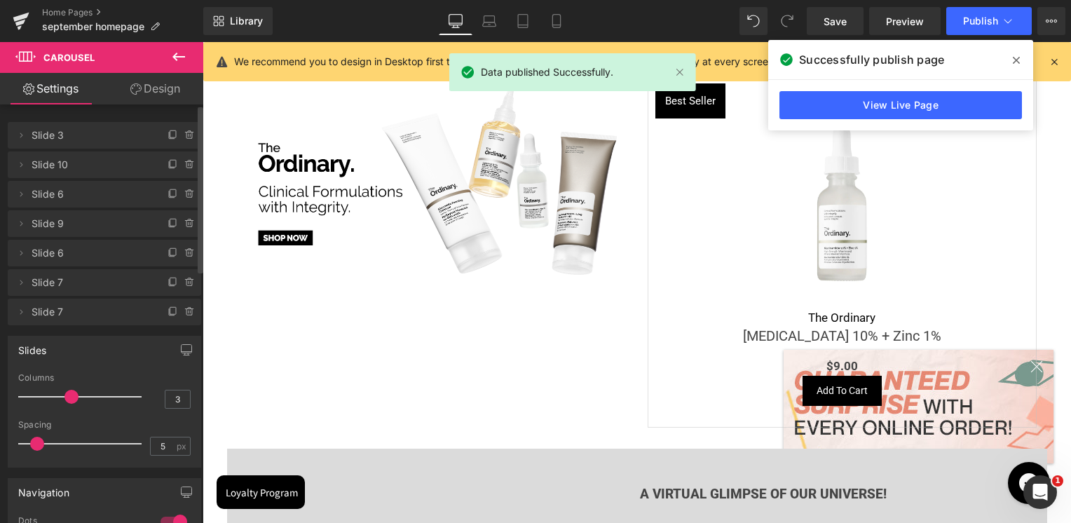
scroll to position [4418, 0]
